Goal: Information Seeking & Learning: Learn about a topic

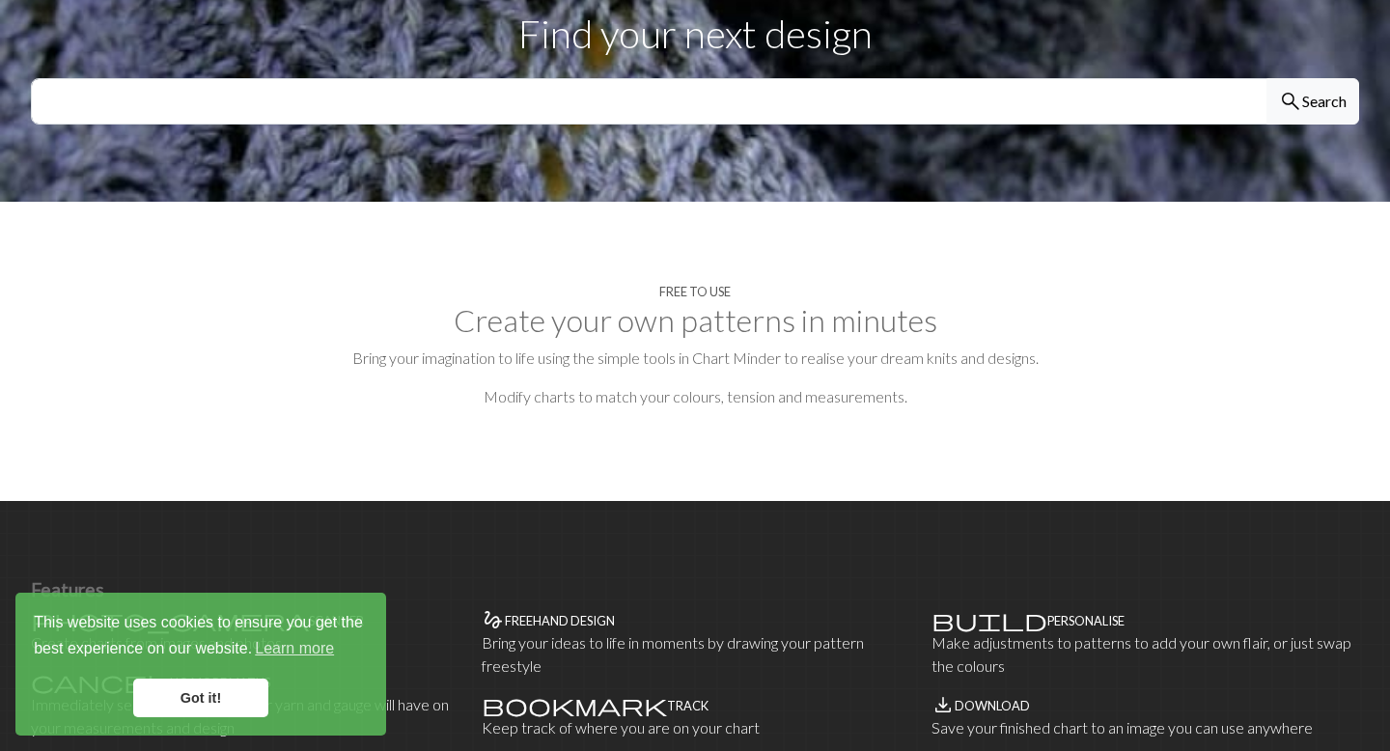
scroll to position [770, 0]
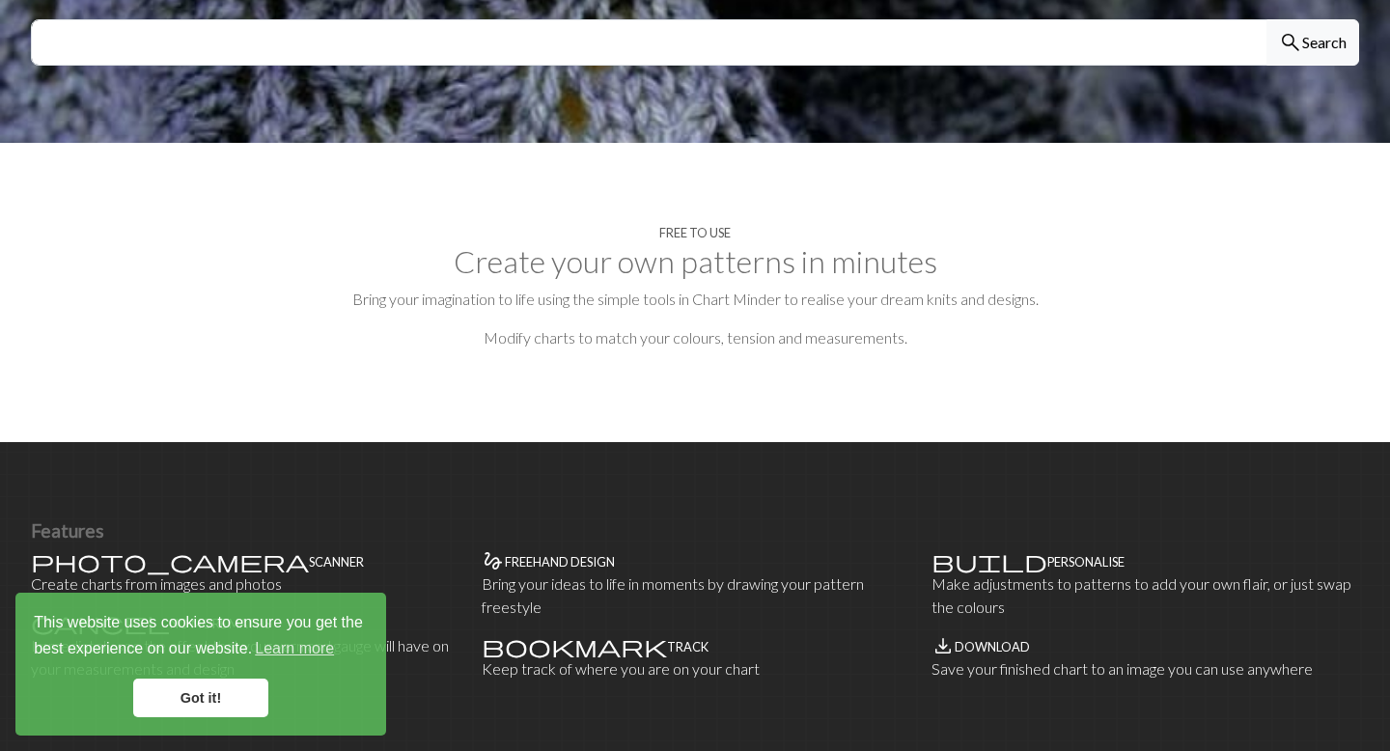
click at [200, 652] on link "Got it!" at bounding box center [200, 698] width 135 height 39
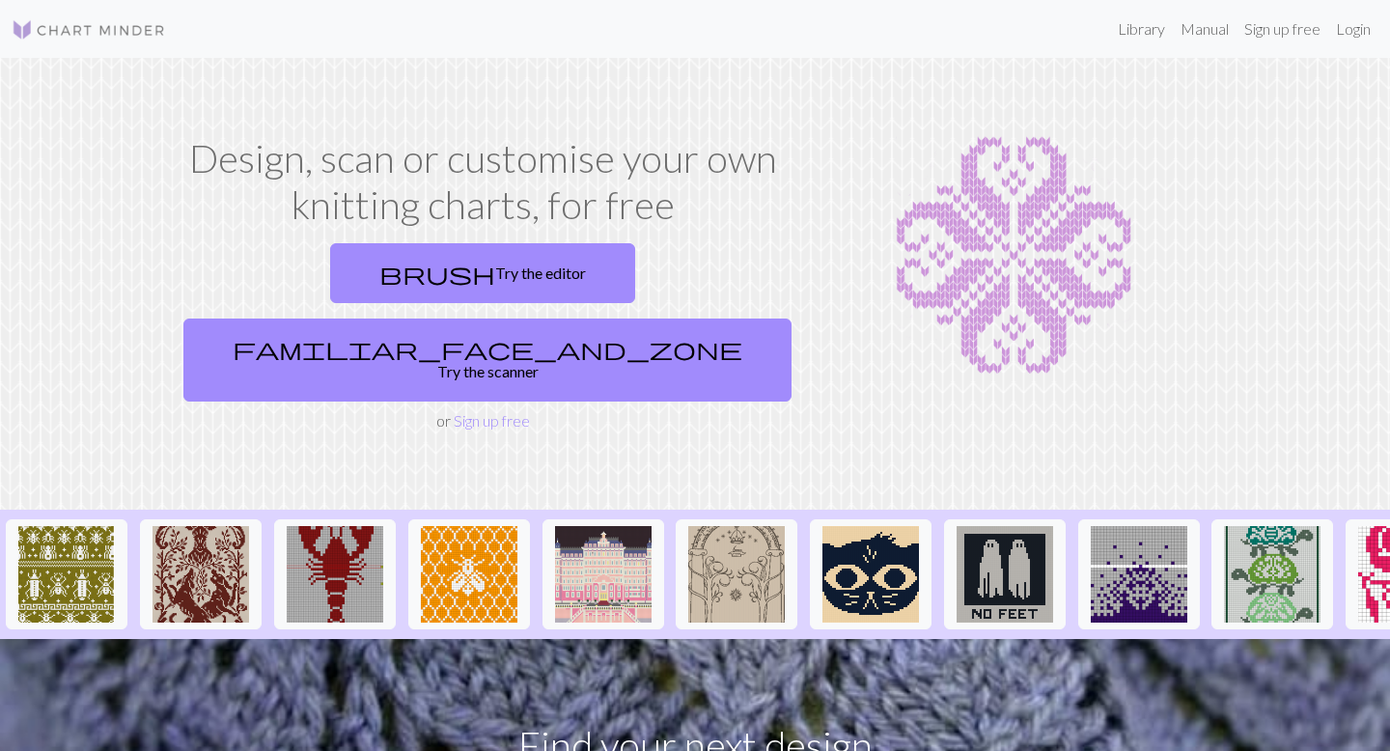
scroll to position [2, 0]
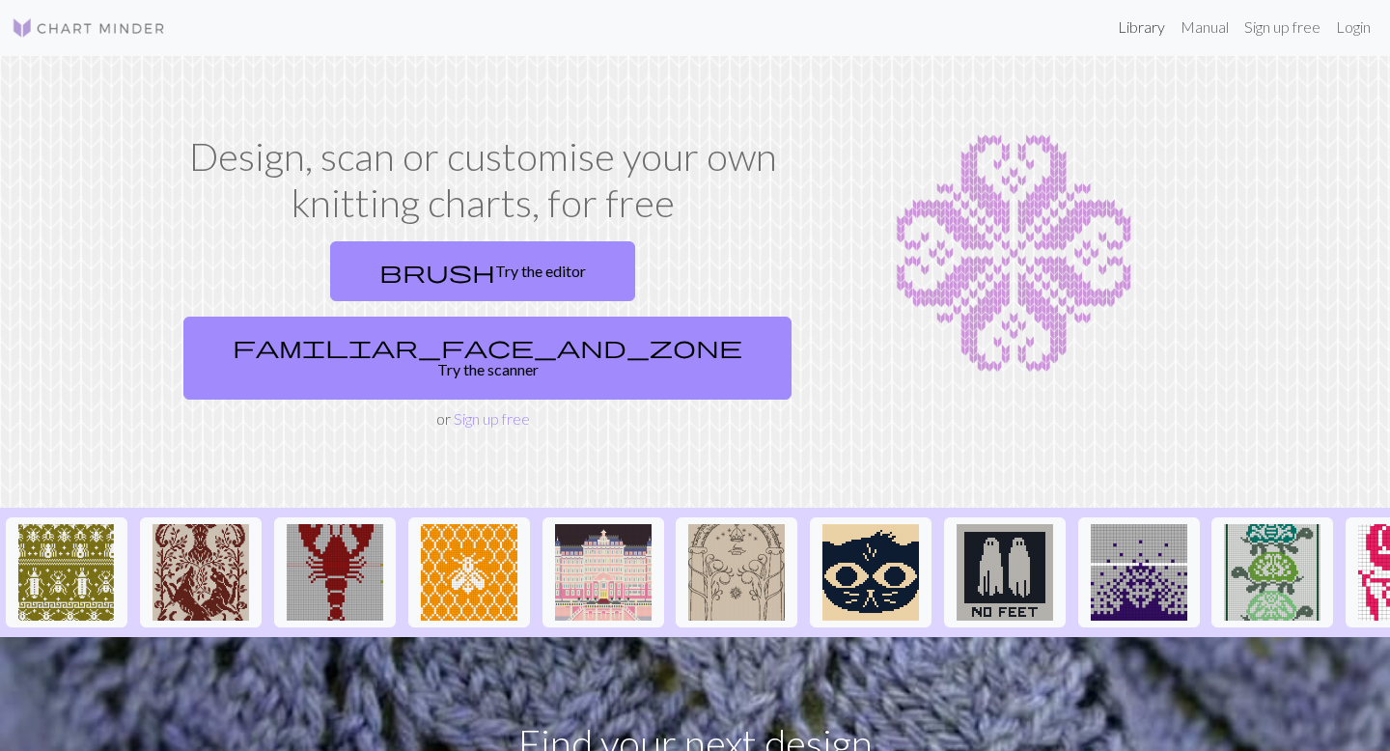
click at [948, 21] on link "Library" at bounding box center [1141, 27] width 63 height 39
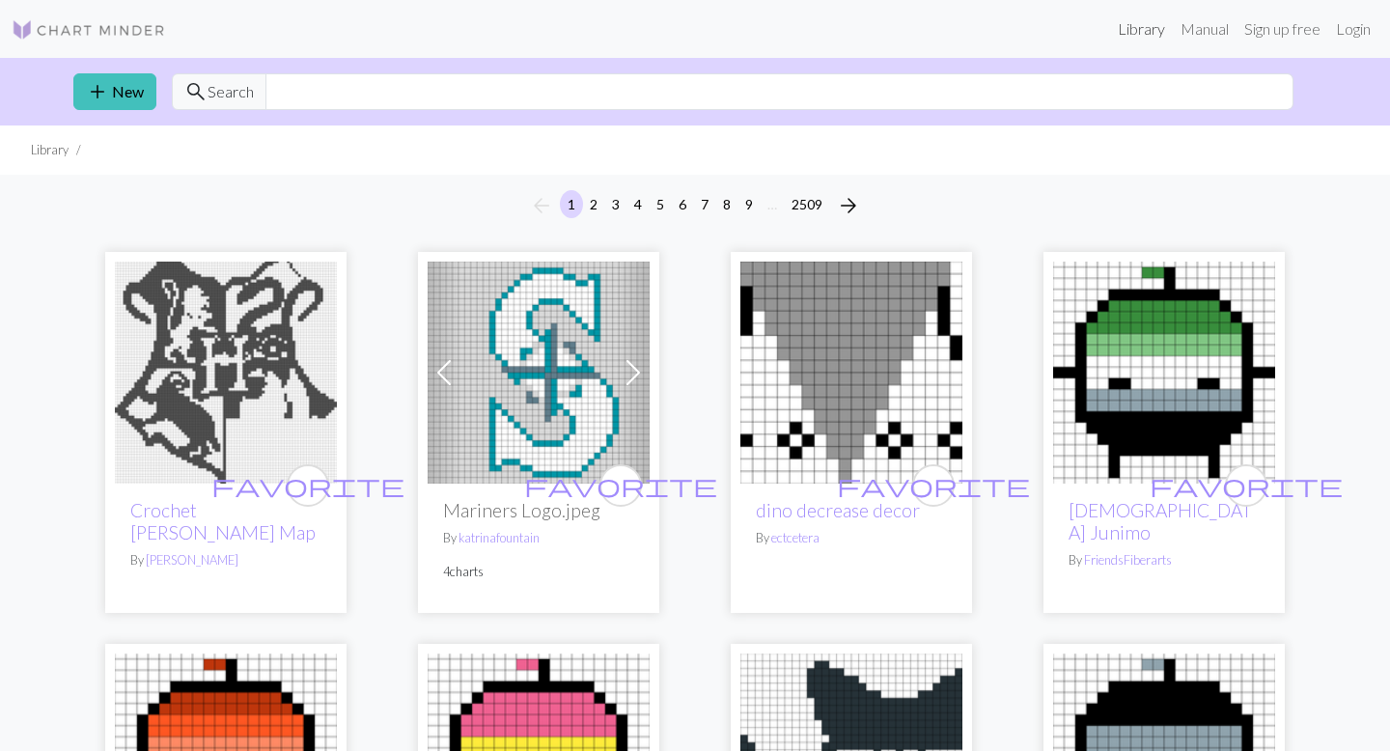
scroll to position [22, 0]
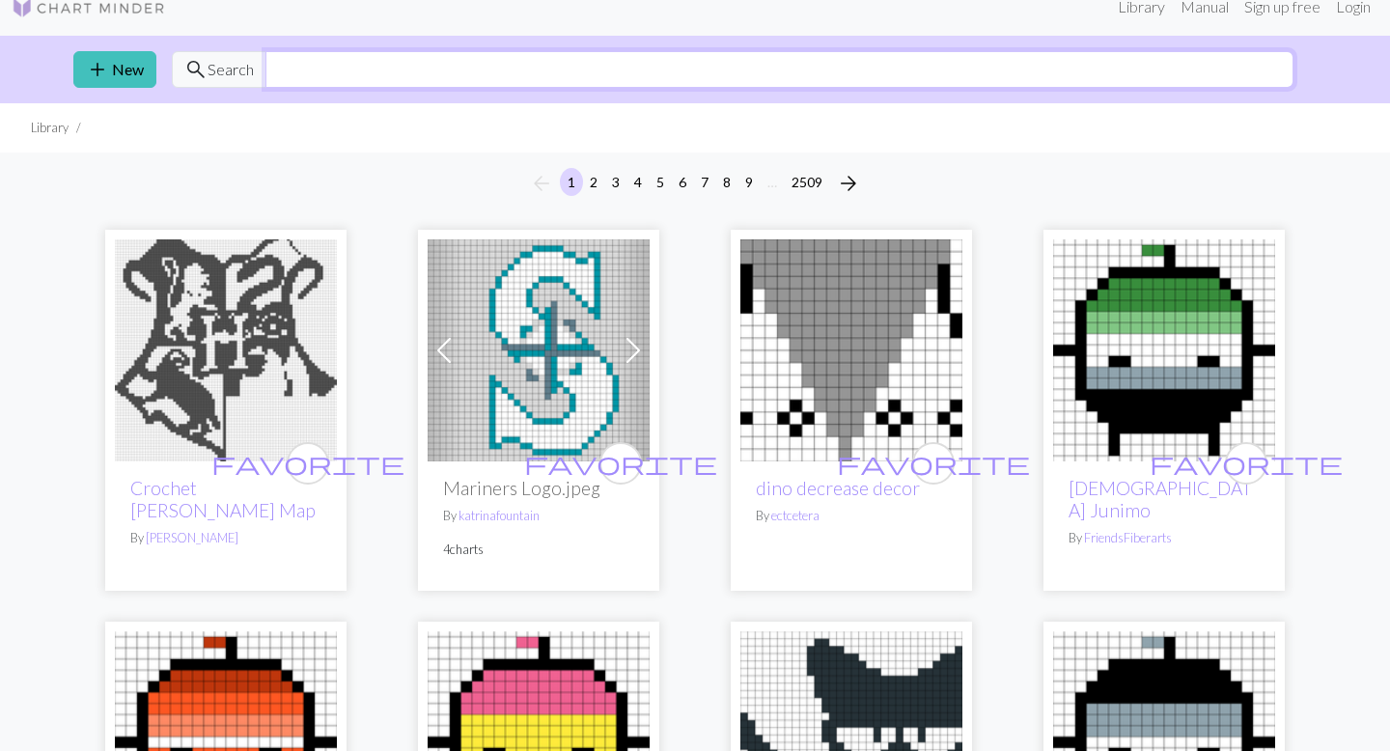
click at [349, 70] on input "text" at bounding box center [779, 69] width 1028 height 37
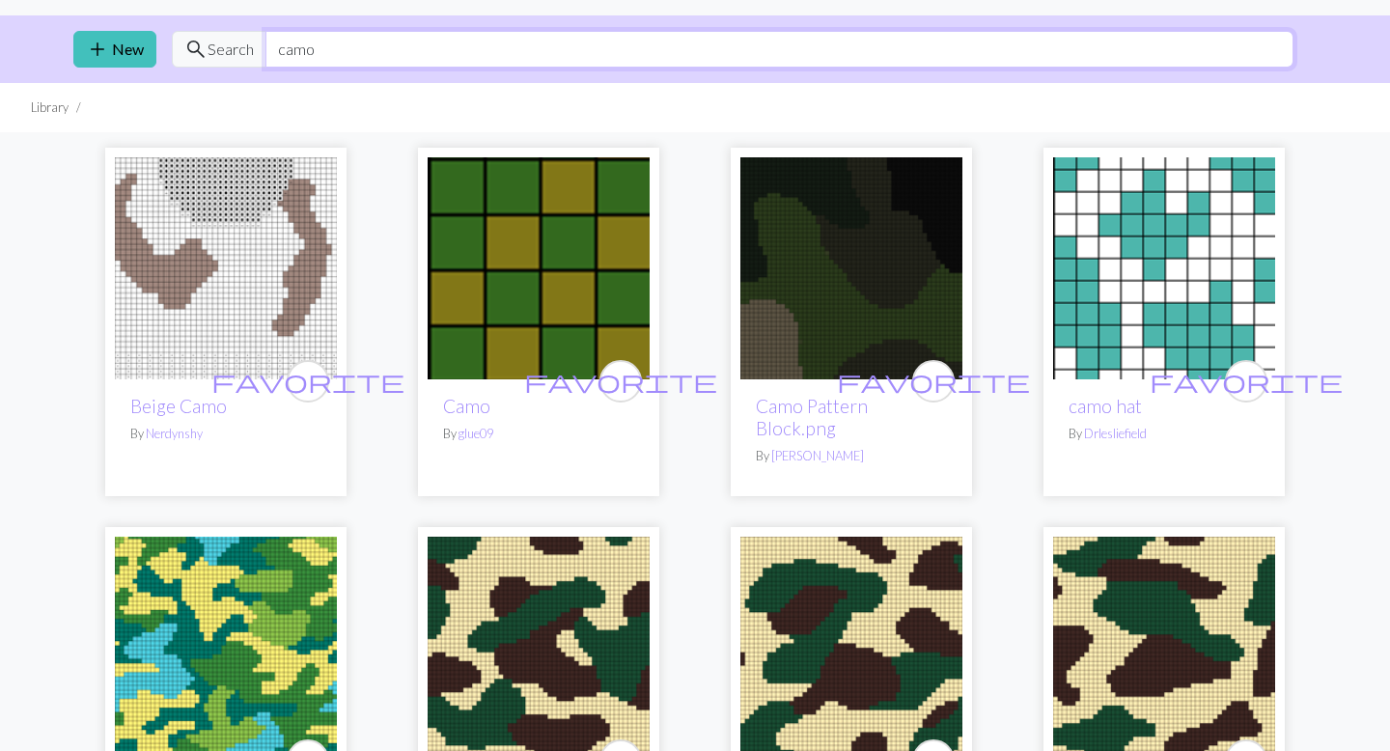
scroll to position [38, 0]
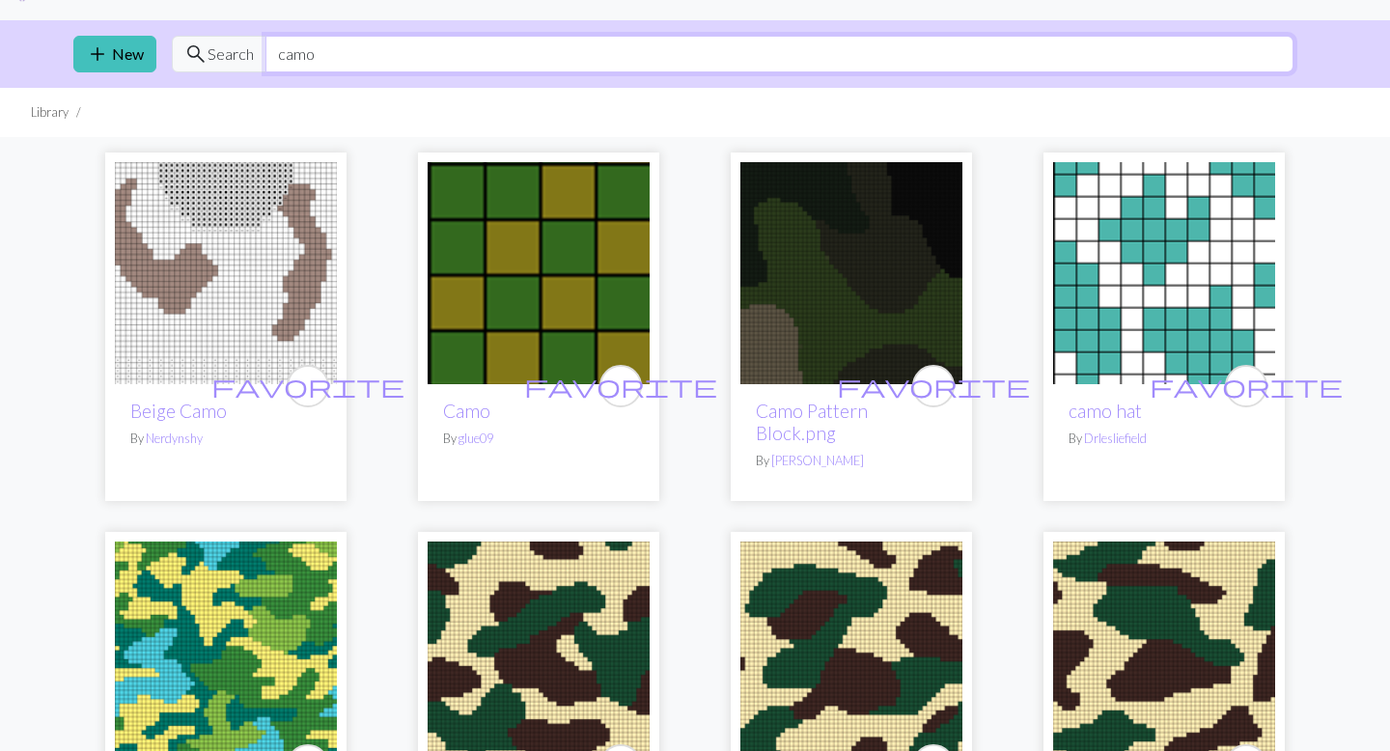
type input "camo"
click at [527, 282] on img at bounding box center [539, 273] width 222 height 222
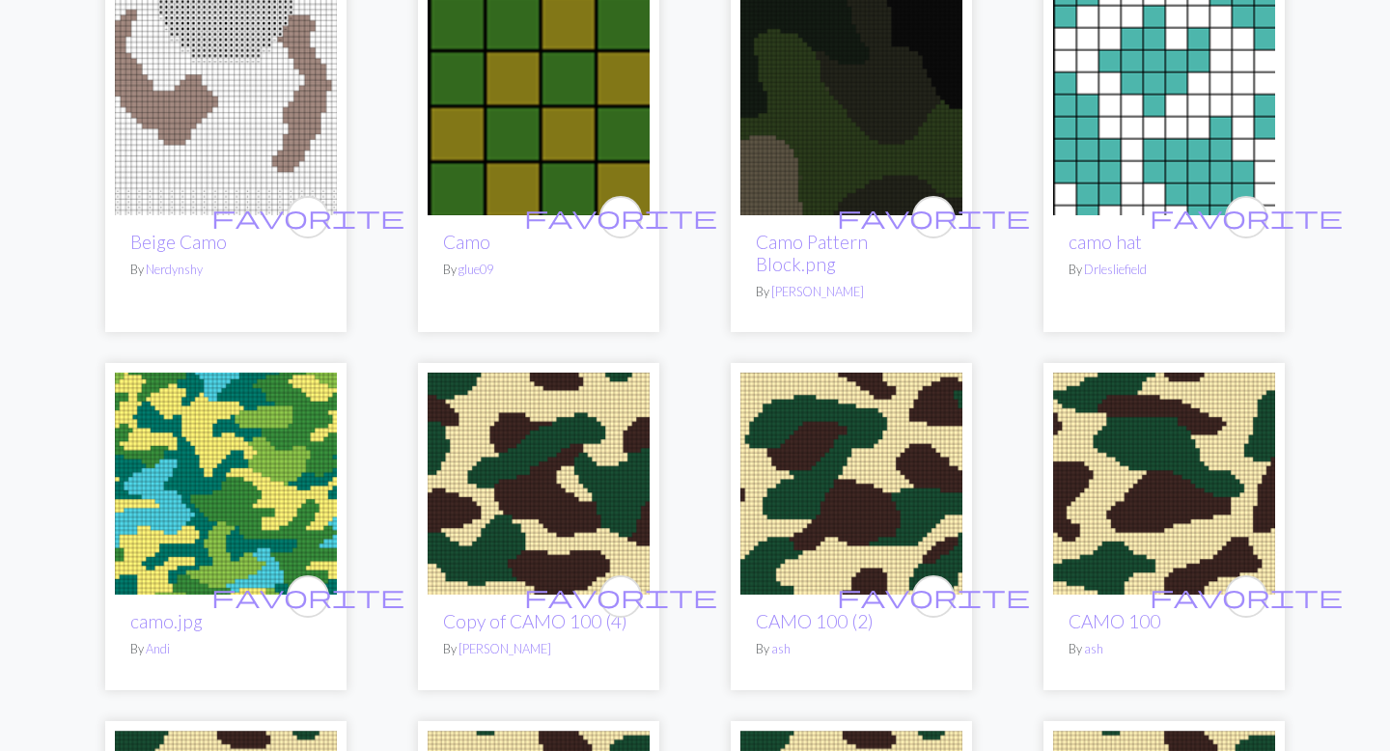
scroll to position [225, 0]
